Goal: Check status: Check status

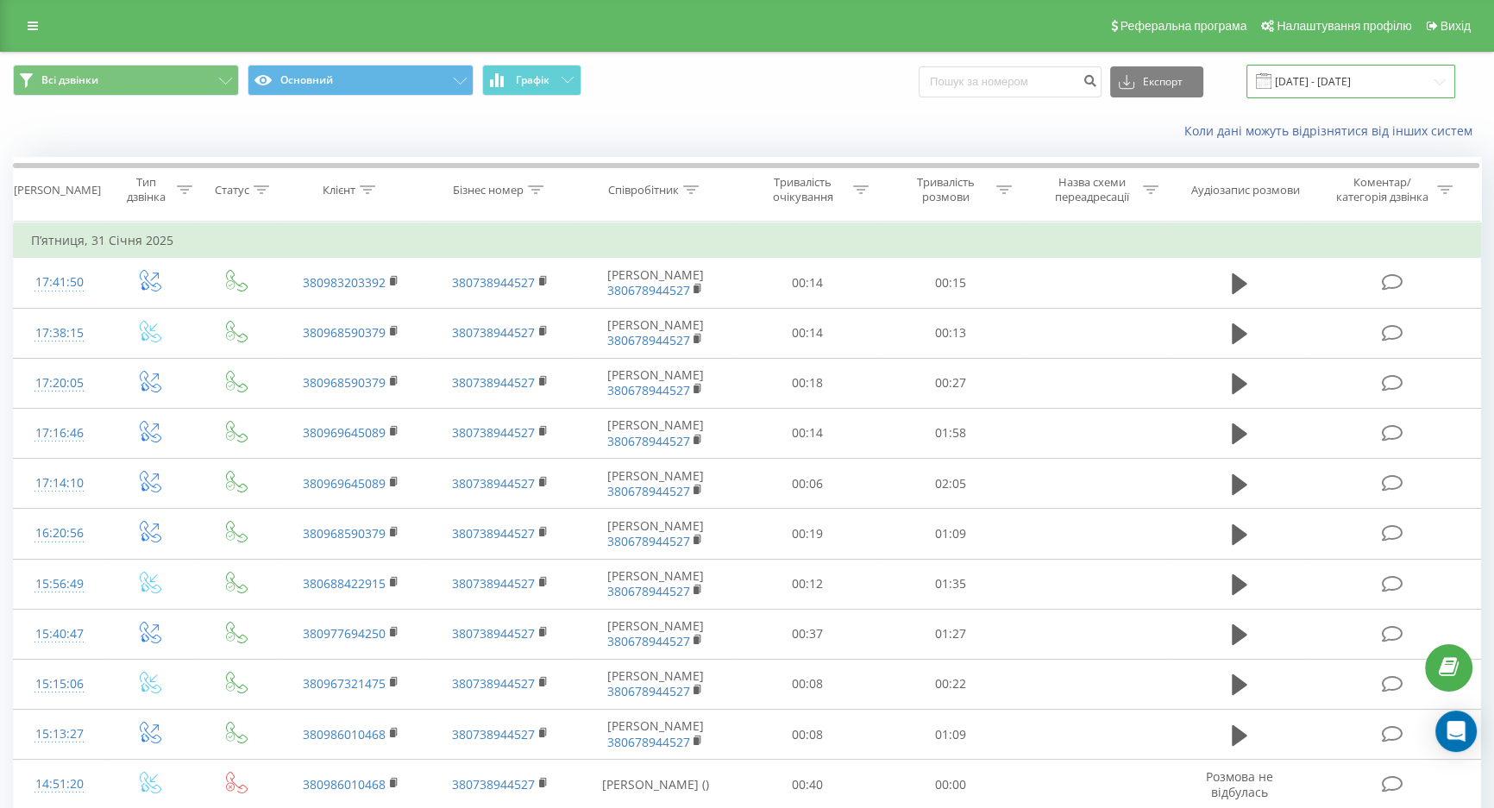
click at [1321, 66] on input "[DATE] - [DATE]" at bounding box center [1350, 82] width 209 height 34
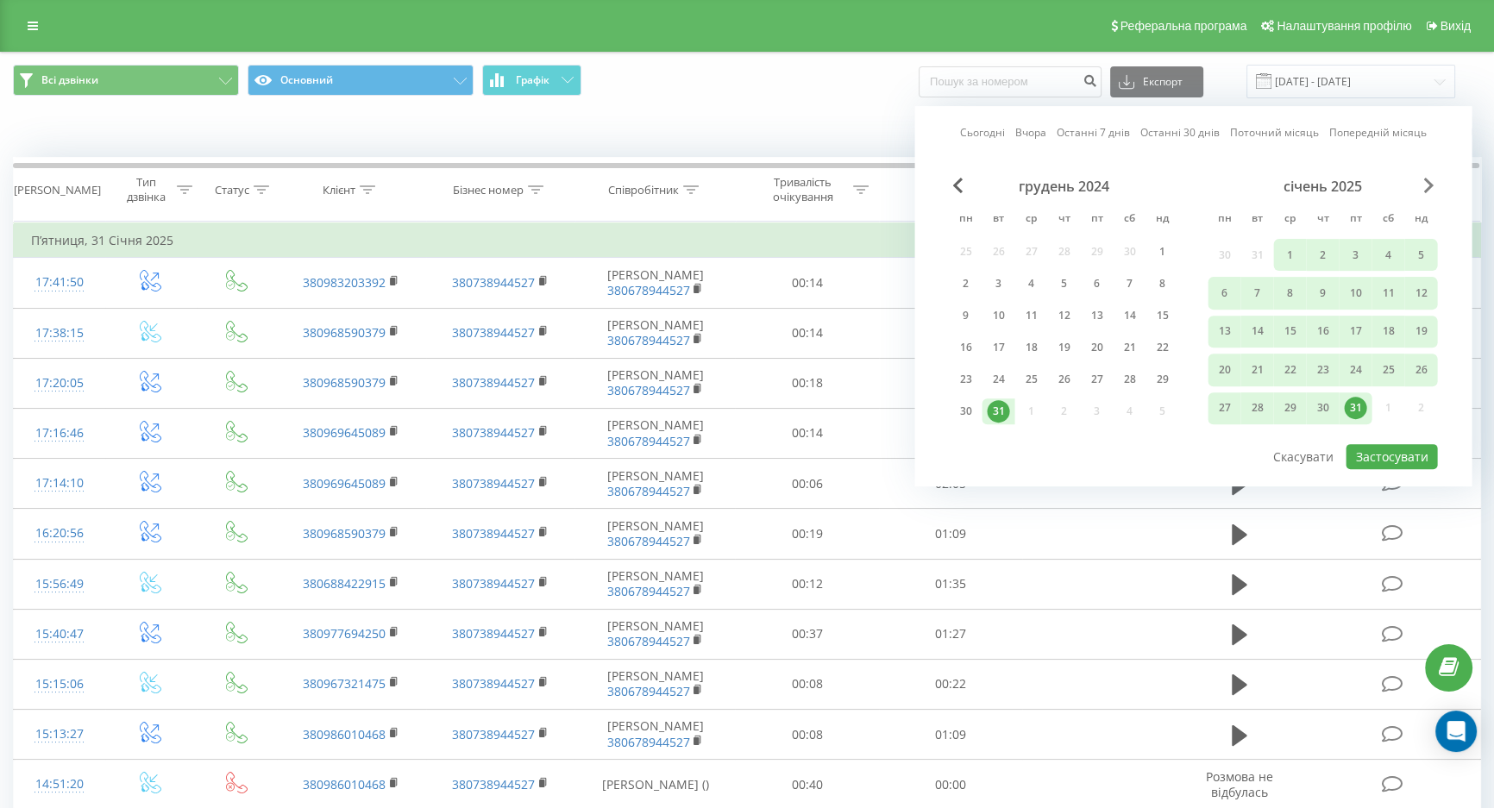
click at [1430, 178] on span "Next Month" at bounding box center [1428, 186] width 10 height 16
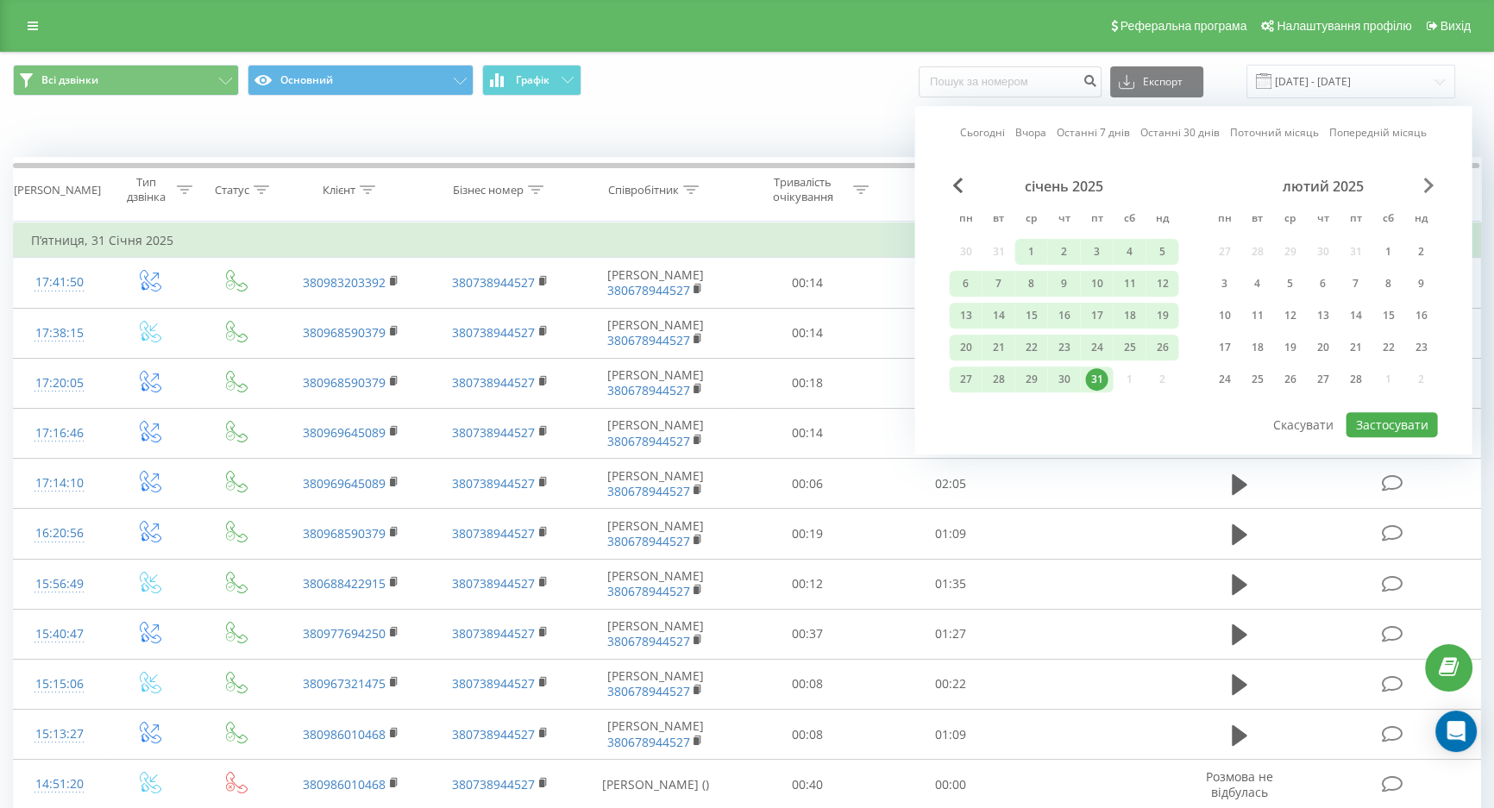
click at [1430, 178] on span "Next Month" at bounding box center [1428, 186] width 10 height 16
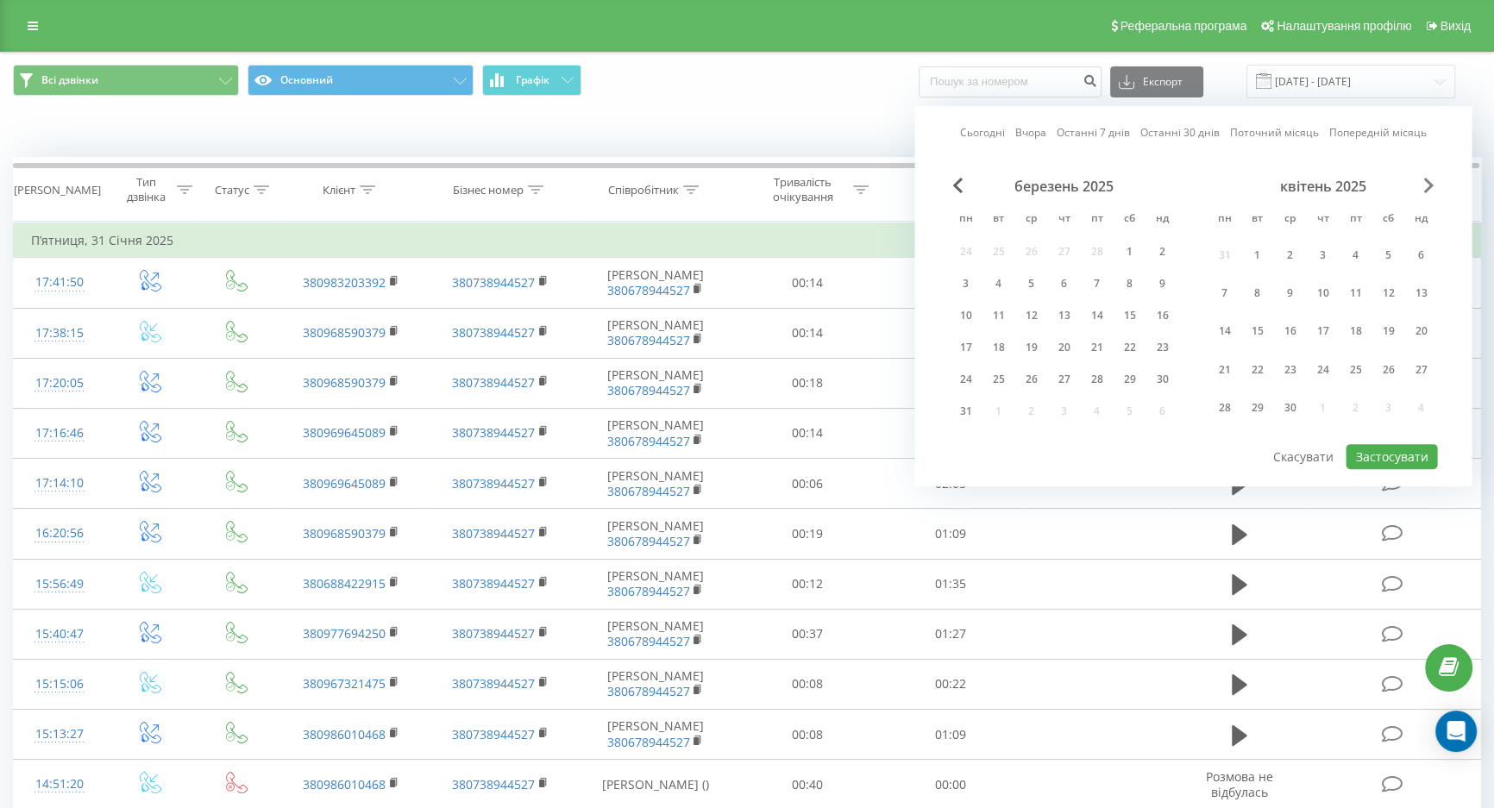
click at [1430, 178] on span "Next Month" at bounding box center [1428, 186] width 10 height 16
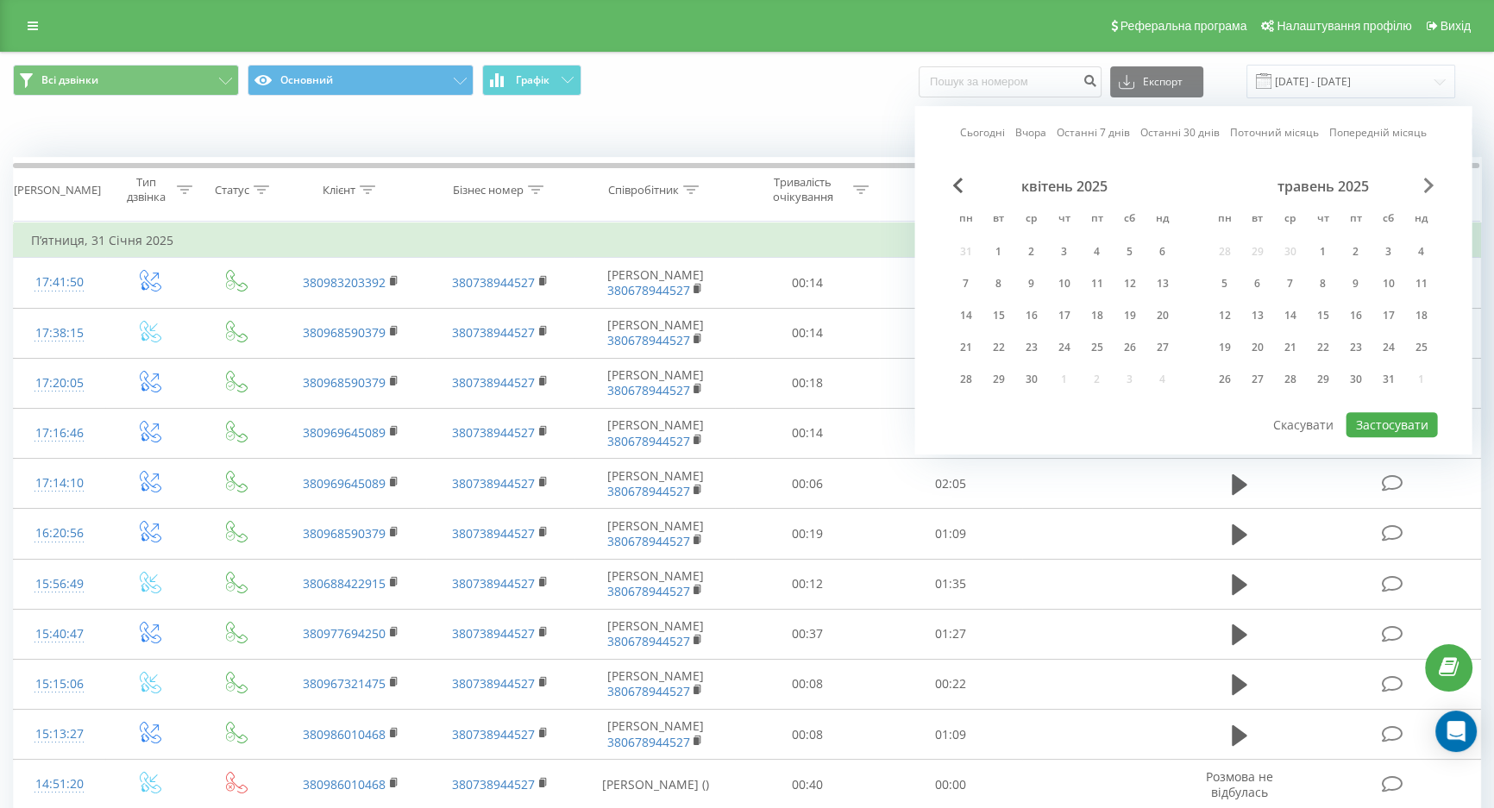
click at [1430, 178] on span "Next Month" at bounding box center [1428, 186] width 10 height 16
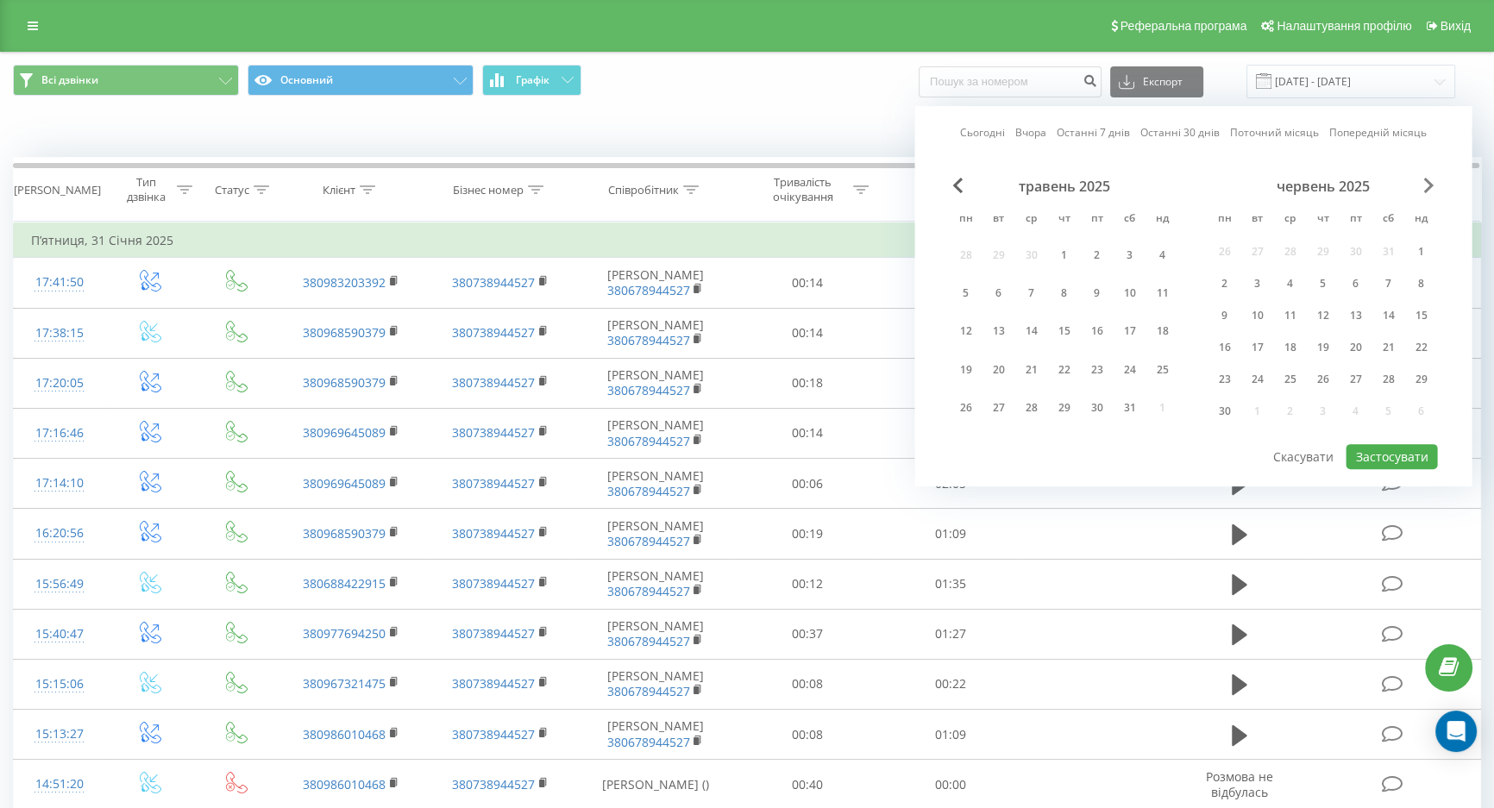
click at [1430, 178] on span "Next Month" at bounding box center [1428, 186] width 10 height 16
click at [1429, 178] on span "Next Month" at bounding box center [1428, 186] width 10 height 16
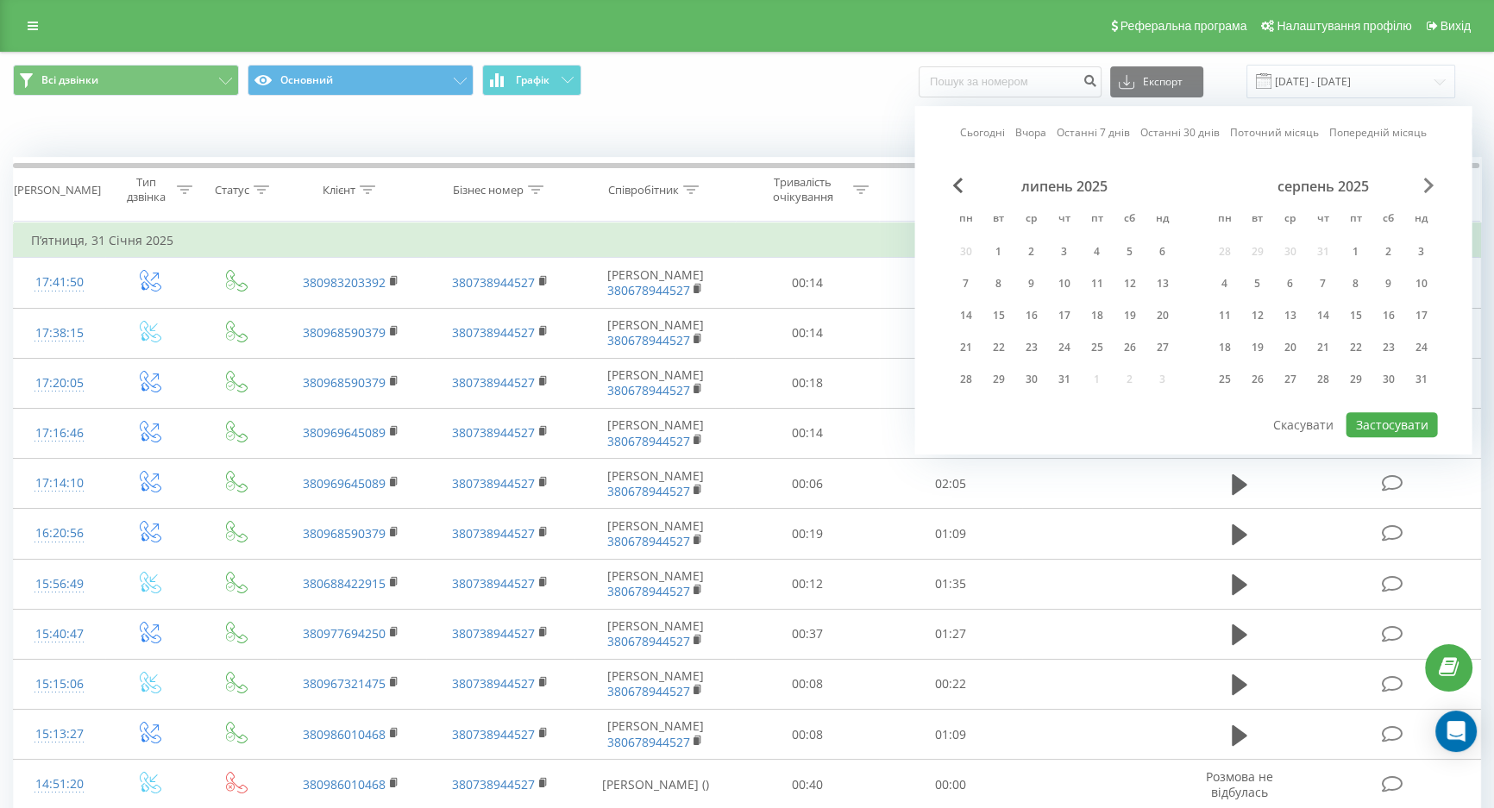
click at [1427, 178] on span "Next Month" at bounding box center [1428, 186] width 10 height 16
click at [1227, 339] on div "22" at bounding box center [1224, 347] width 22 height 22
click at [1389, 412] on button "Застосувати" at bounding box center [1390, 424] width 91 height 25
type input "[DATE] - [DATE]"
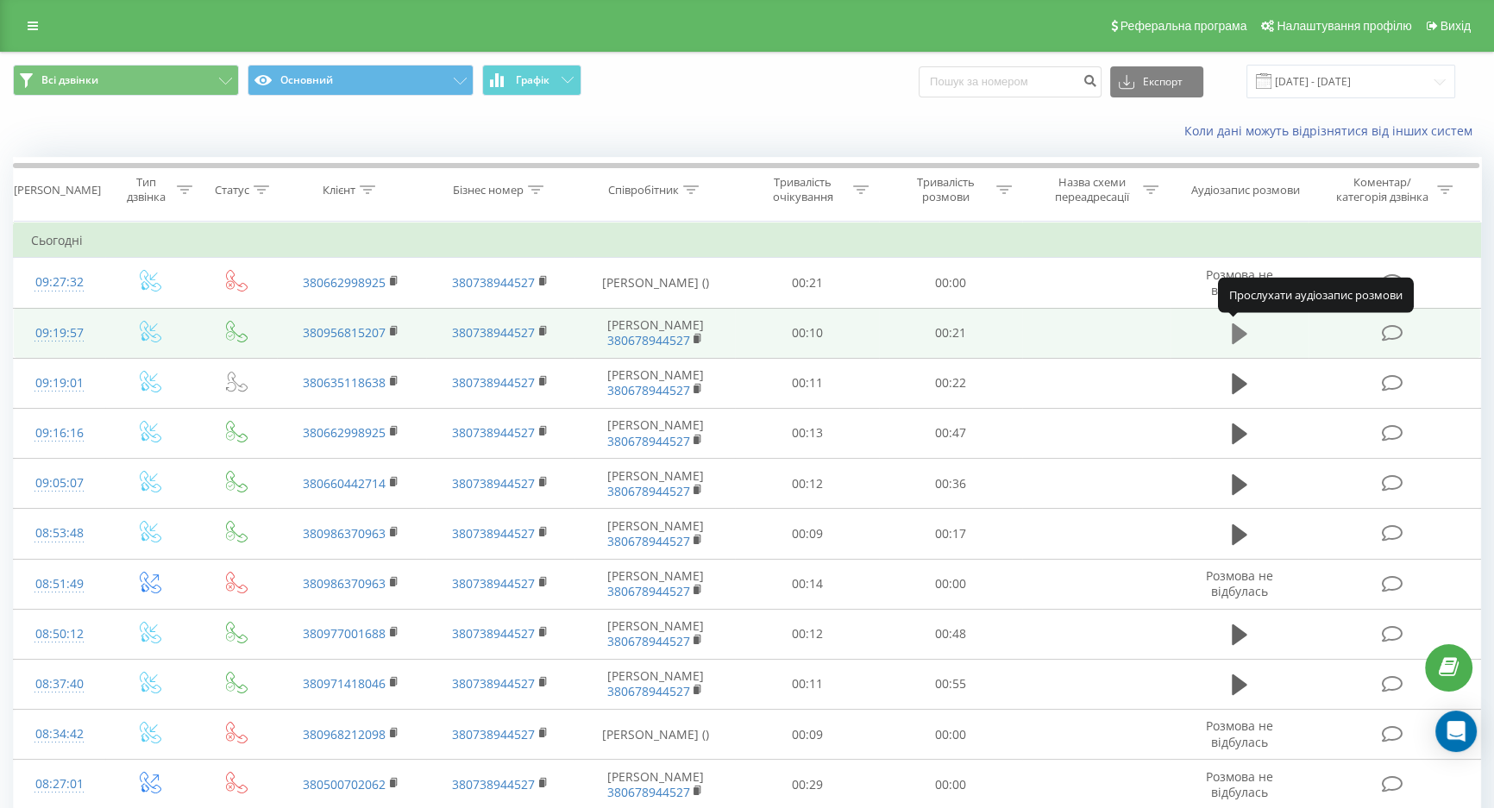
click at [1241, 326] on icon at bounding box center [1239, 334] width 16 height 24
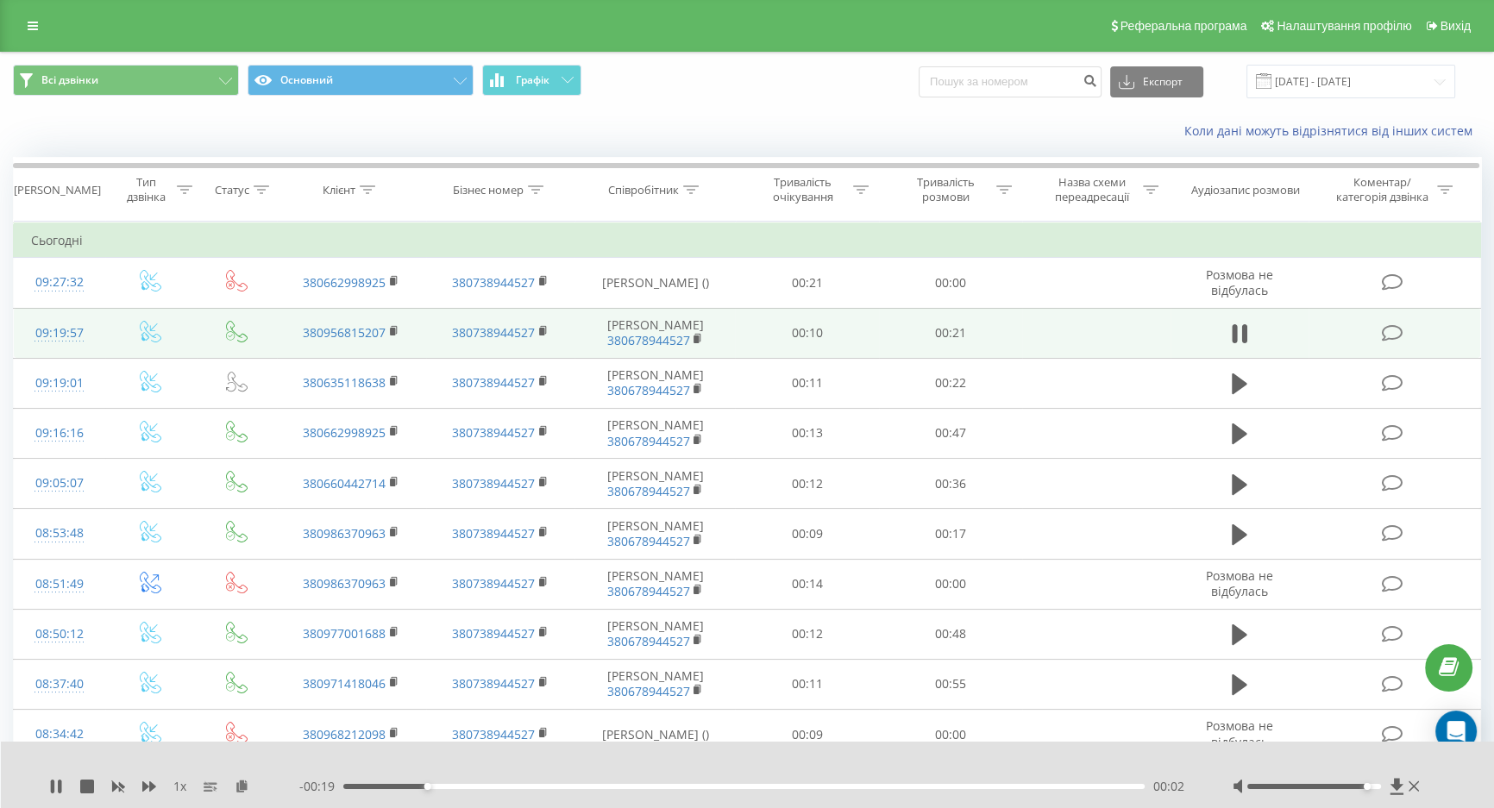
drag, startPoint x: 1343, startPoint y: 784, endPoint x: 1366, endPoint y: 791, distance: 24.3
click at [1370, 793] on div at bounding box center [1327, 786] width 191 height 17
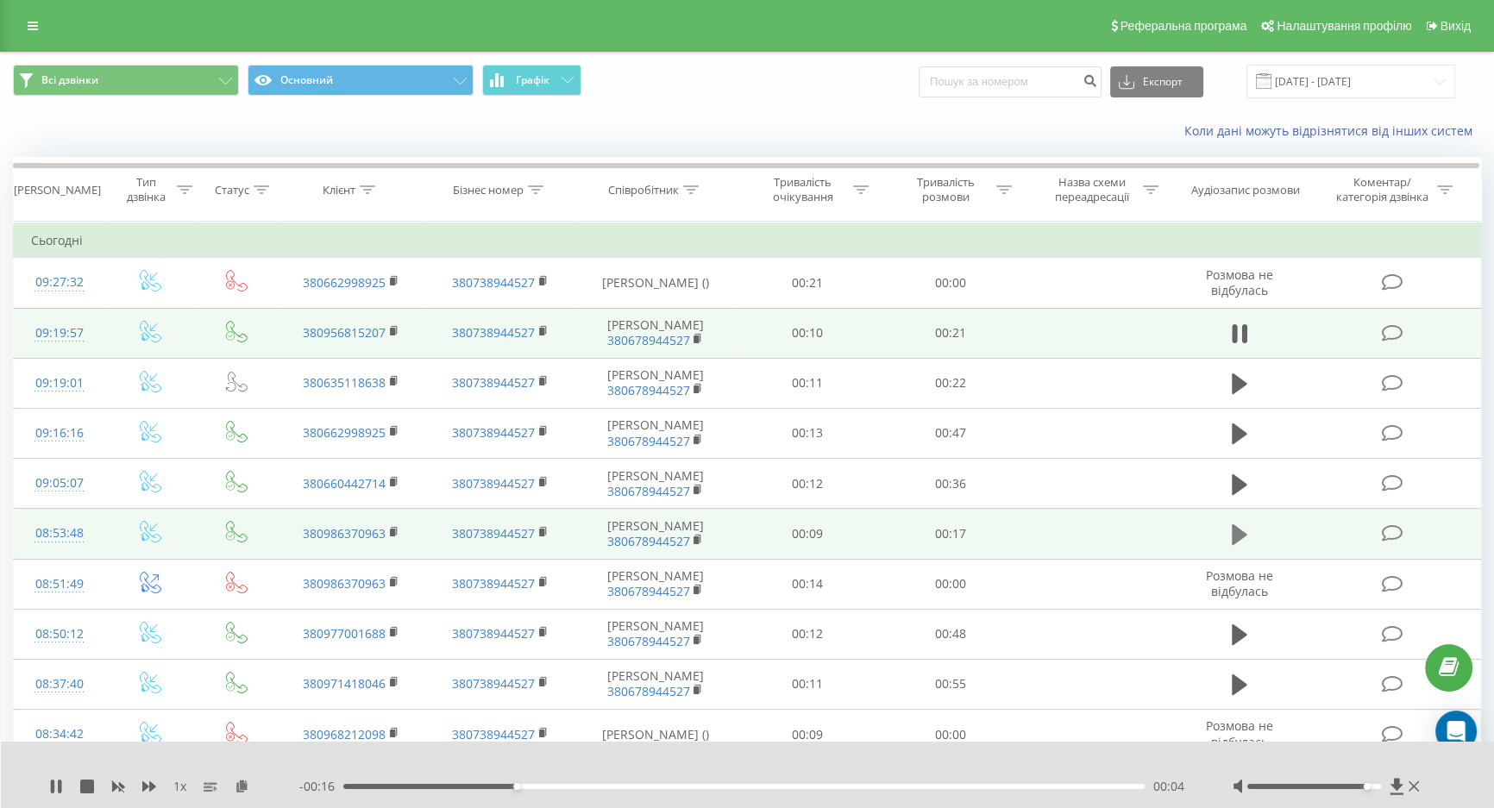
click at [1243, 525] on icon at bounding box center [1239, 535] width 16 height 24
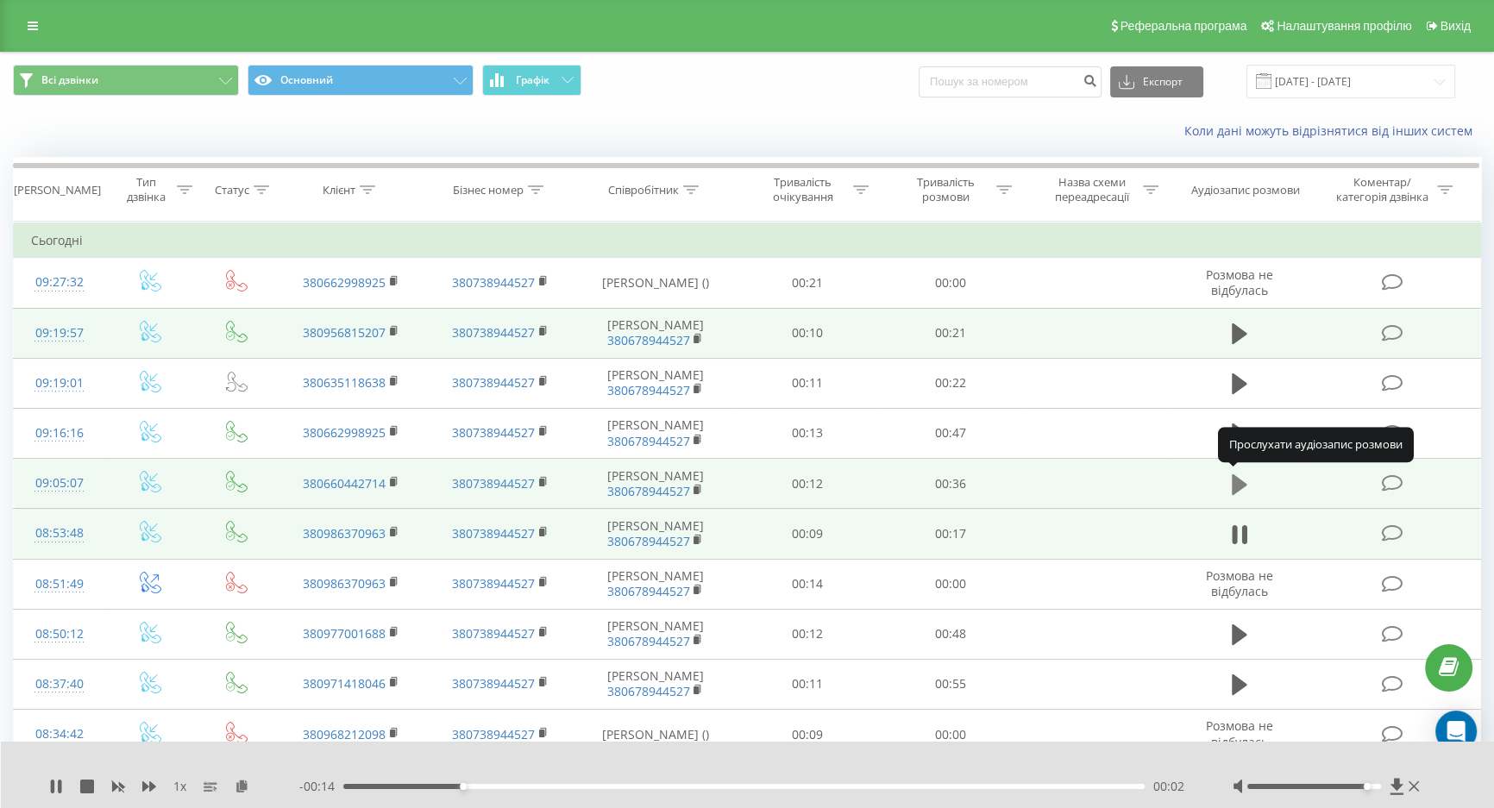
click at [1235, 479] on icon at bounding box center [1239, 483] width 16 height 21
click at [1242, 484] on icon at bounding box center [1244, 484] width 5 height 19
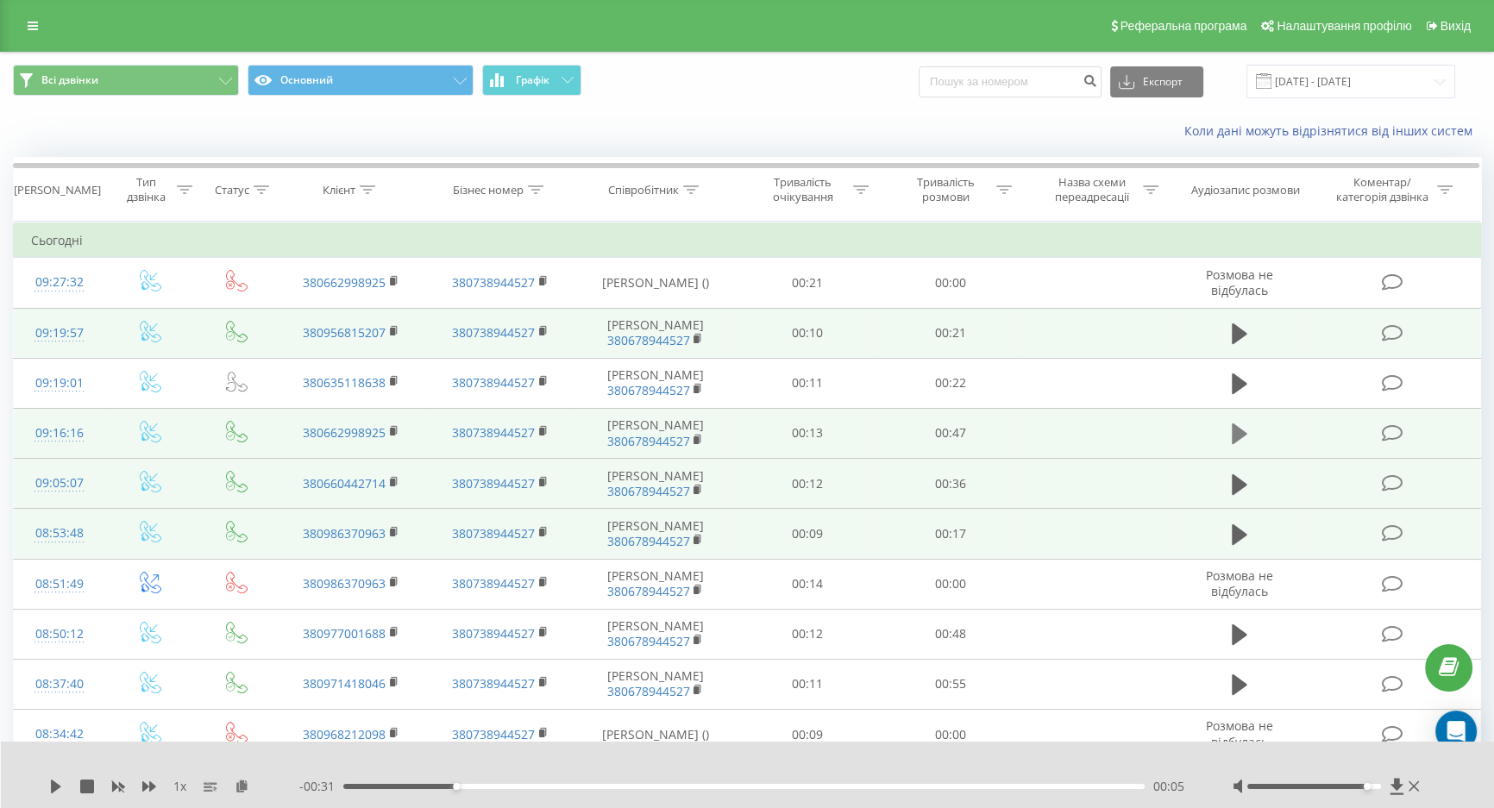
click at [1241, 431] on icon at bounding box center [1239, 433] width 16 height 21
click at [1241, 431] on icon at bounding box center [1239, 434] width 16 height 24
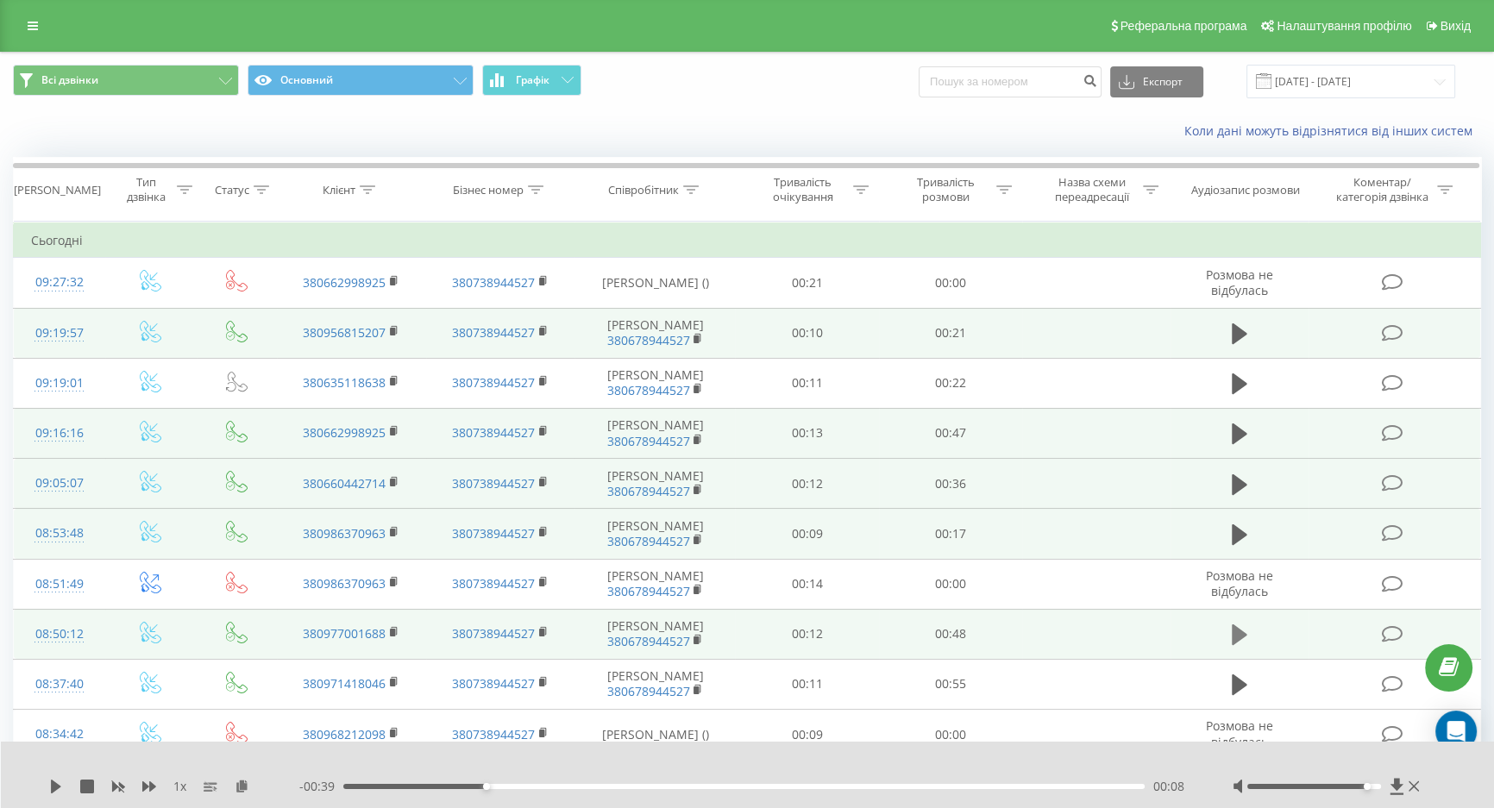
click at [1242, 630] on icon at bounding box center [1239, 634] width 16 height 21
click at [1237, 633] on icon at bounding box center [1239, 635] width 16 height 24
click at [1230, 333] on button at bounding box center [1239, 334] width 26 height 26
click at [1241, 329] on icon at bounding box center [1239, 334] width 16 height 24
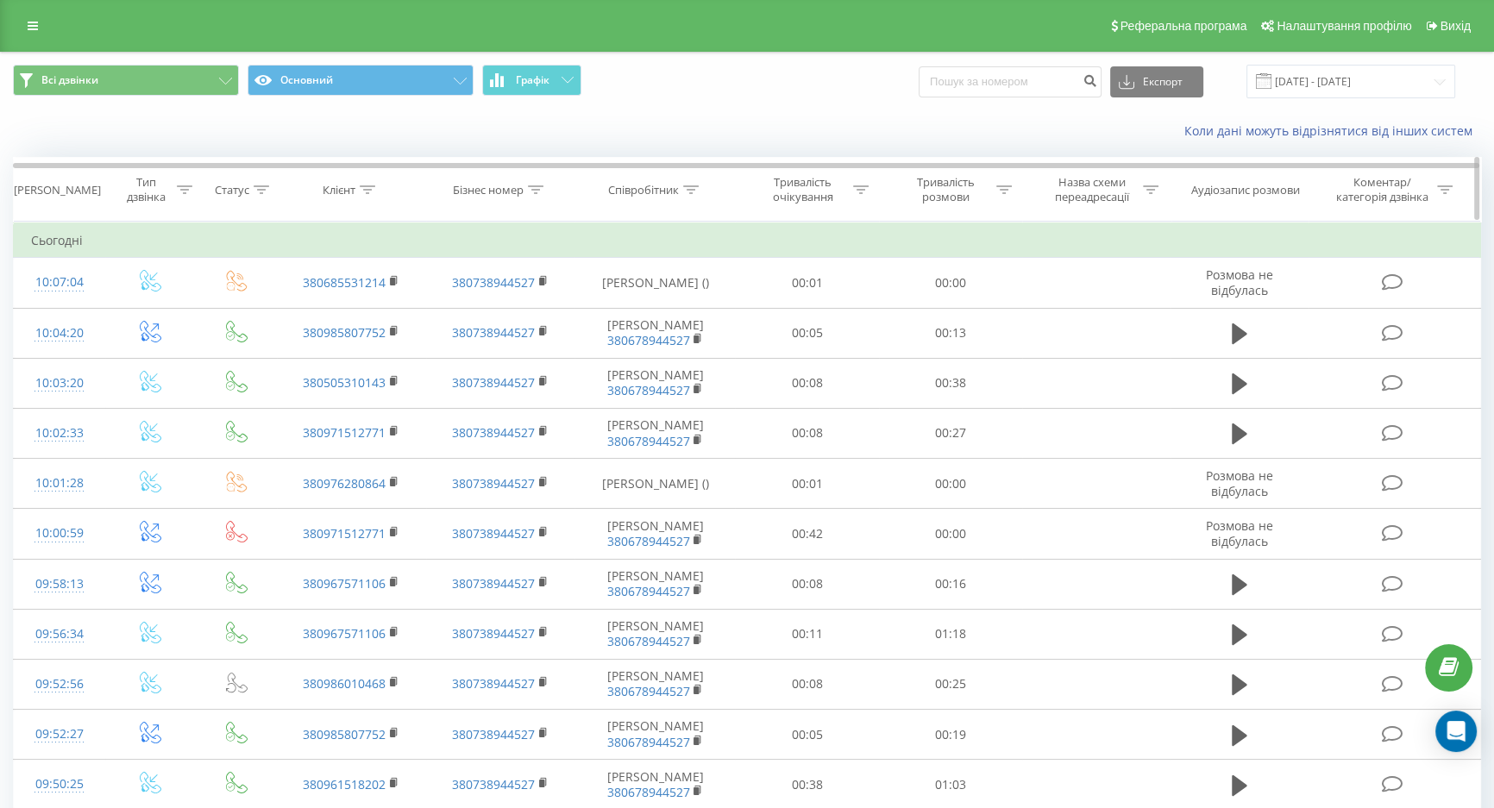
click at [295, 210] on th "Клієнт" at bounding box center [351, 190] width 149 height 64
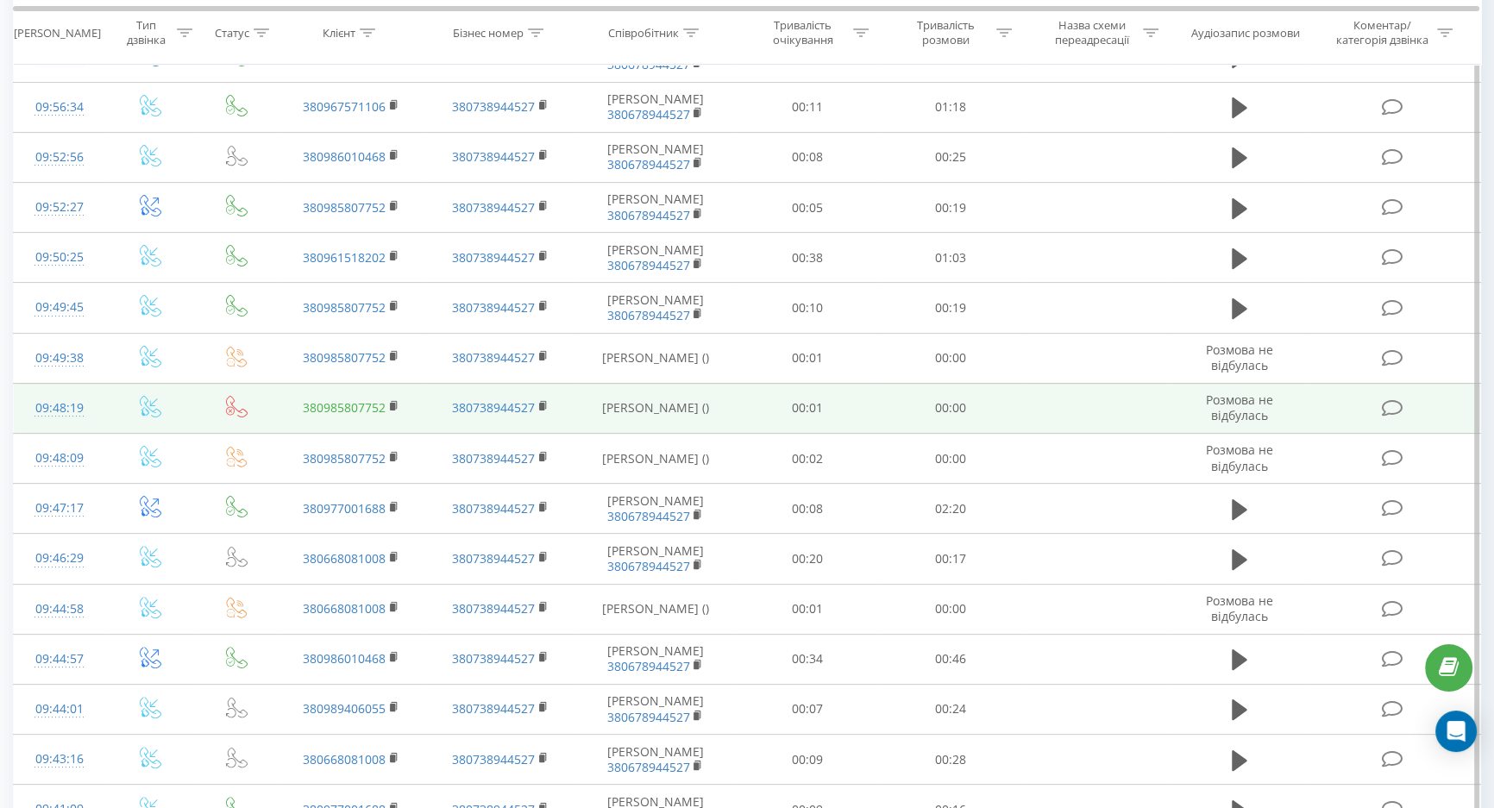
scroll to position [548, 0]
